Goal: Information Seeking & Learning: Learn about a topic

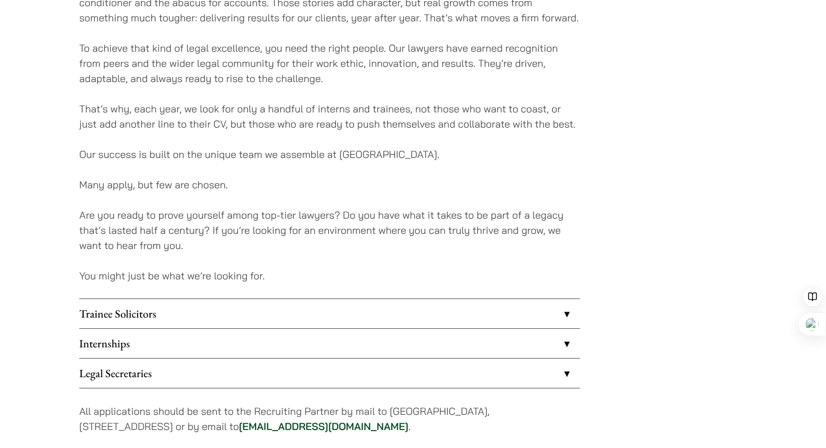
scroll to position [755, 0]
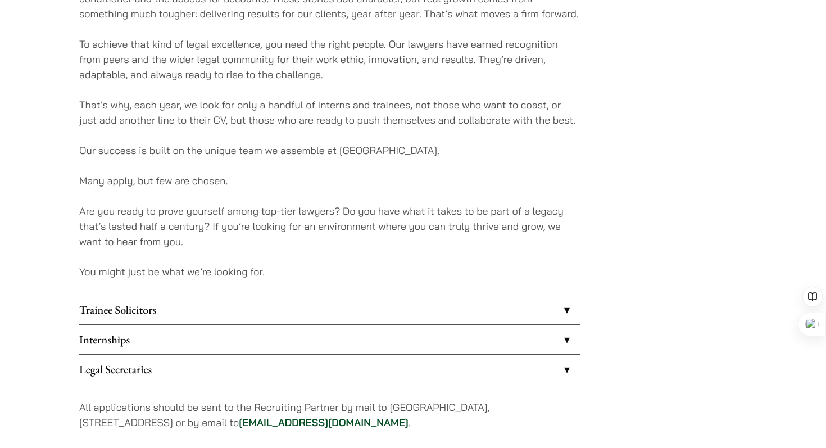
click at [416, 338] on link "Internships" at bounding box center [329, 339] width 501 height 29
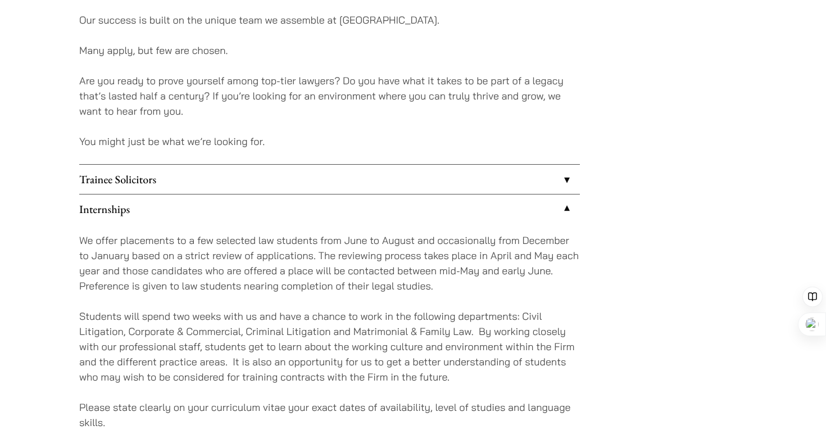
scroll to position [880, 0]
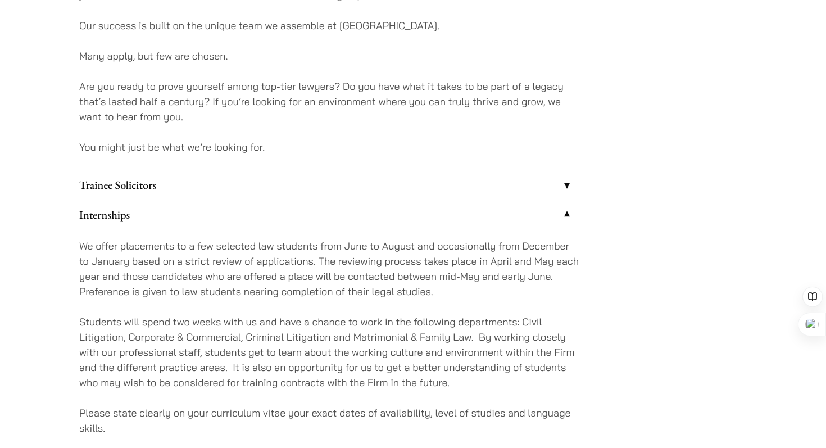
click at [404, 181] on link "Trainee Solicitors" at bounding box center [329, 184] width 501 height 29
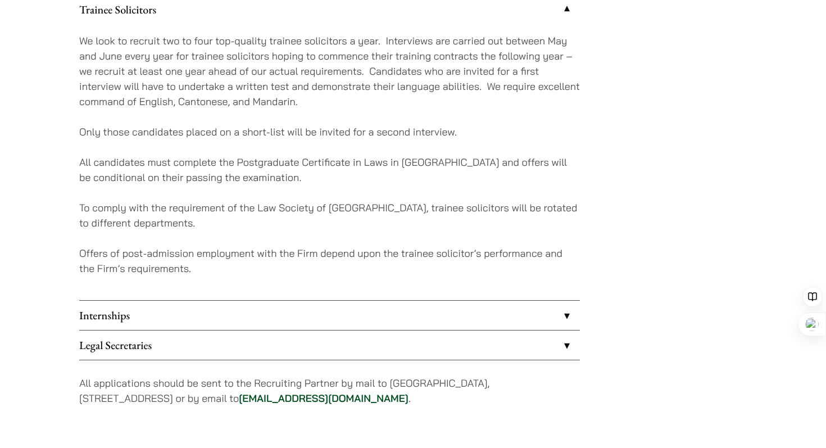
scroll to position [1044, 0]
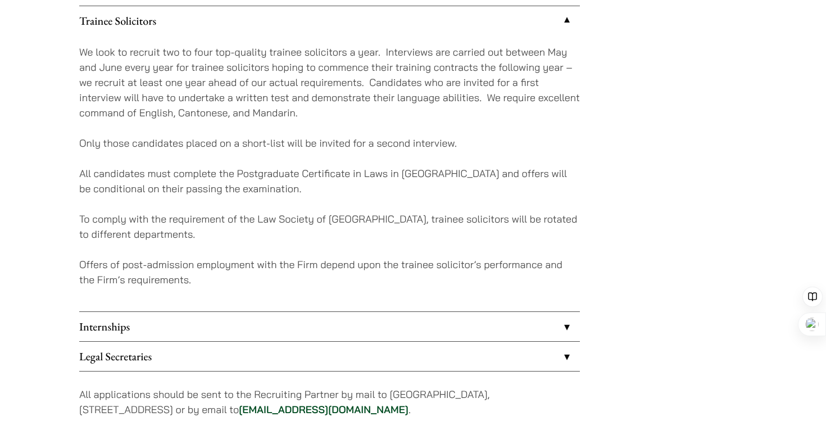
click at [424, 326] on link "Internships" at bounding box center [329, 326] width 501 height 29
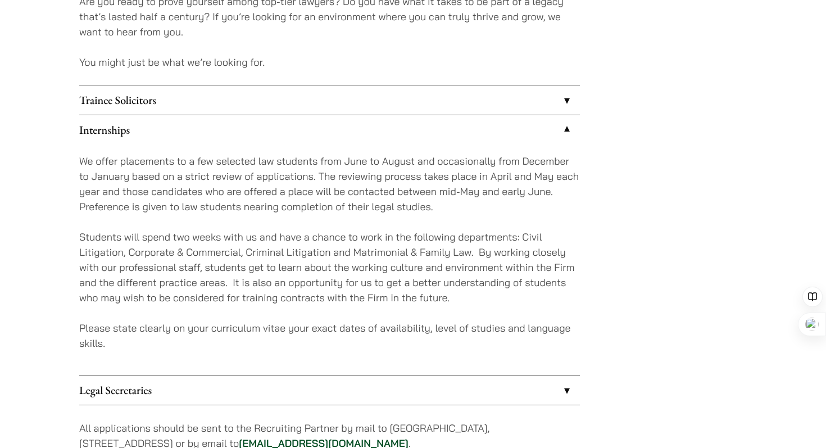
scroll to position [966, 0]
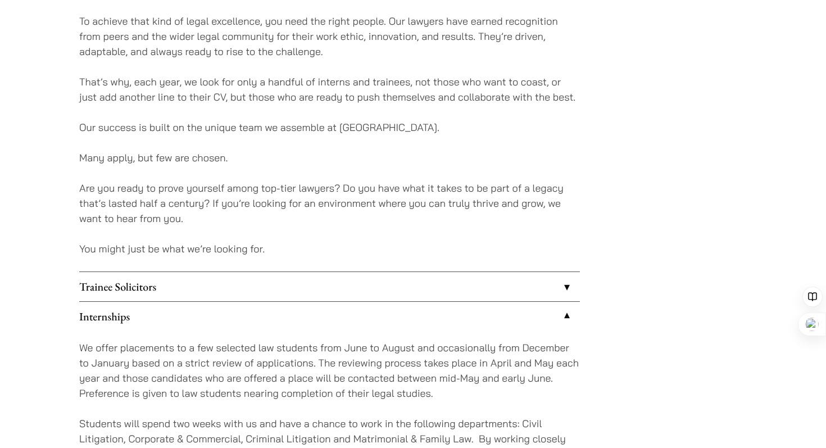
scroll to position [755, 0]
